Goal: Information Seeking & Learning: Understand process/instructions

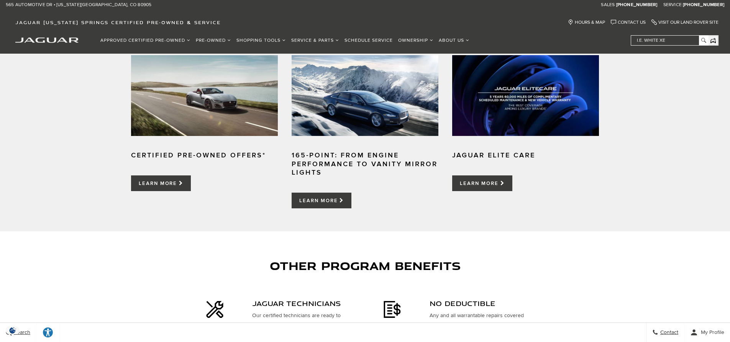
scroll to position [575, 0]
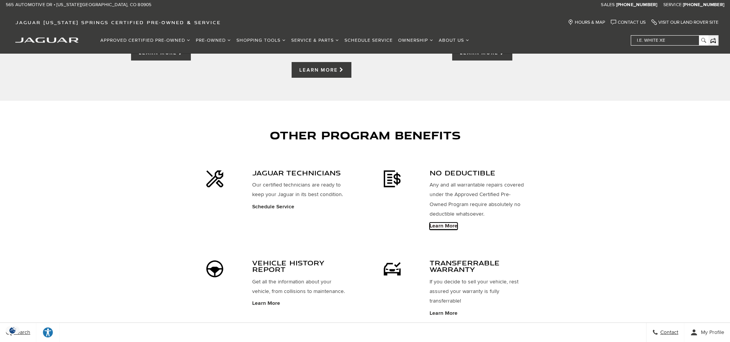
click at [440, 229] on link "Learn More" at bounding box center [444, 226] width 28 height 7
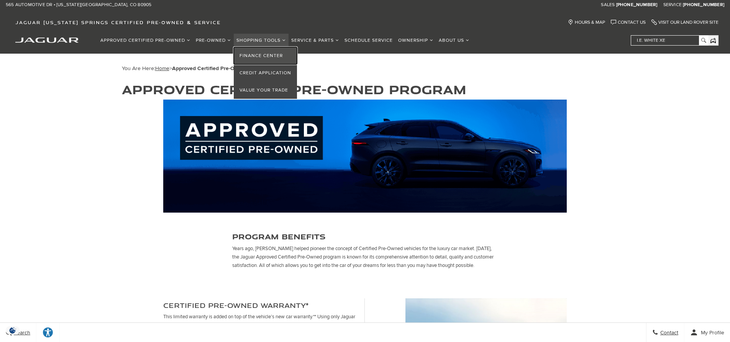
click at [256, 54] on link "Finance Center" at bounding box center [265, 55] width 63 height 17
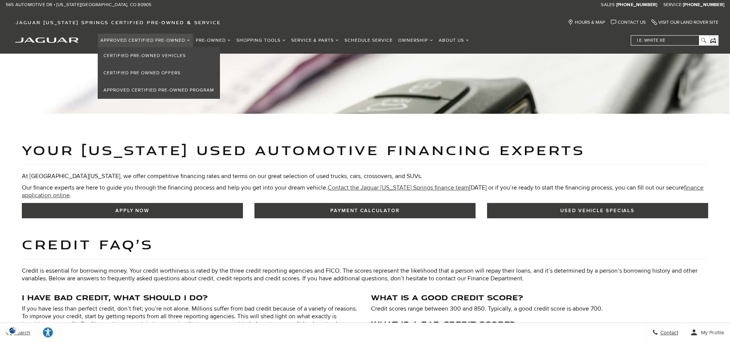
scroll to position [63, 0]
